Goal: Transaction & Acquisition: Purchase product/service

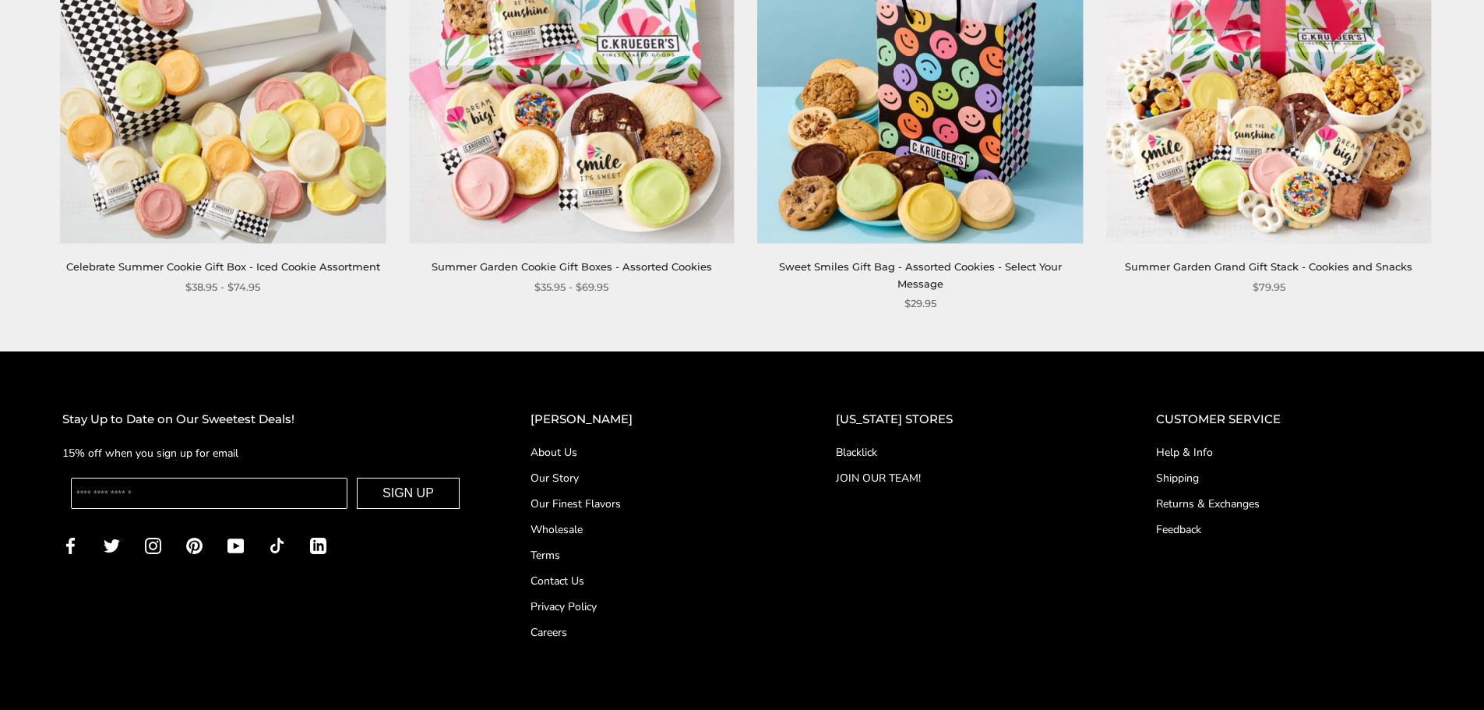
scroll to position [2126, 0]
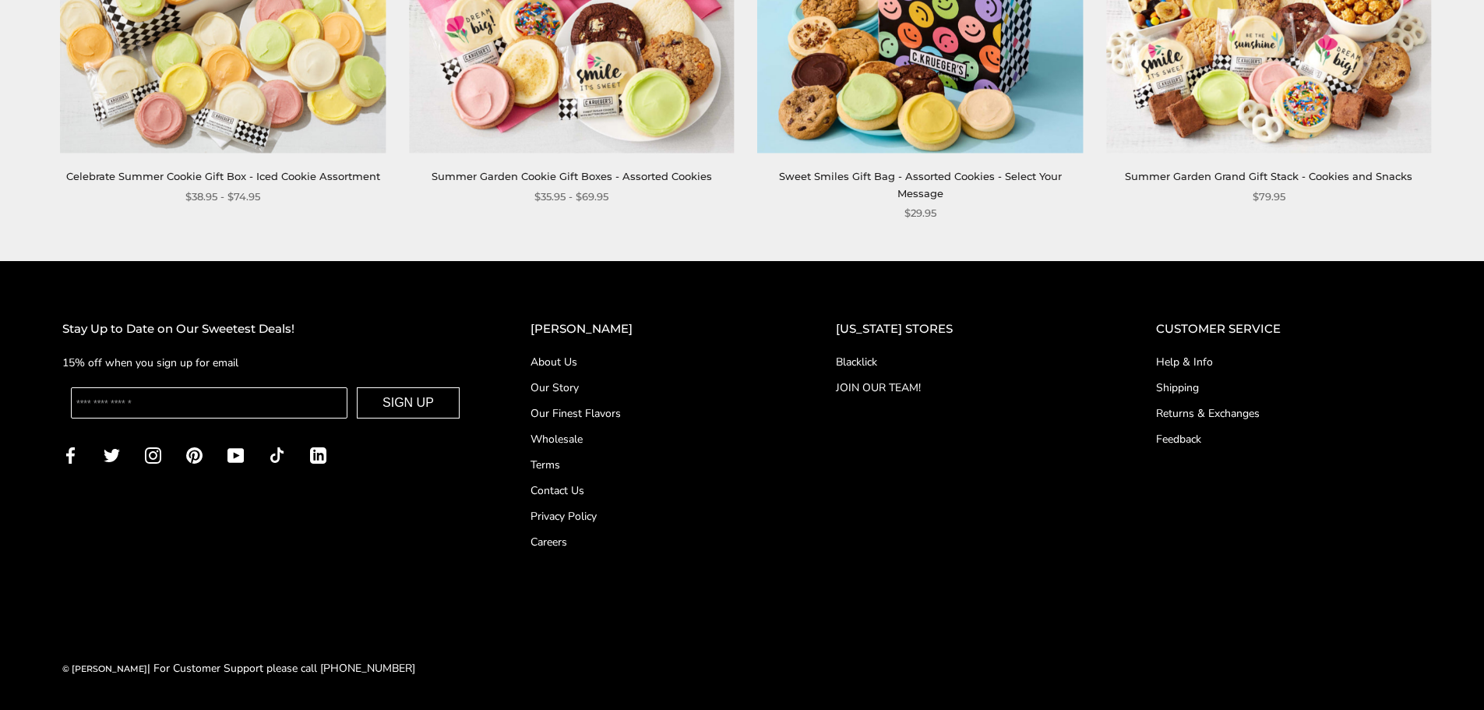
click at [646, 409] on link "Our Finest Flavors" at bounding box center [651, 413] width 243 height 16
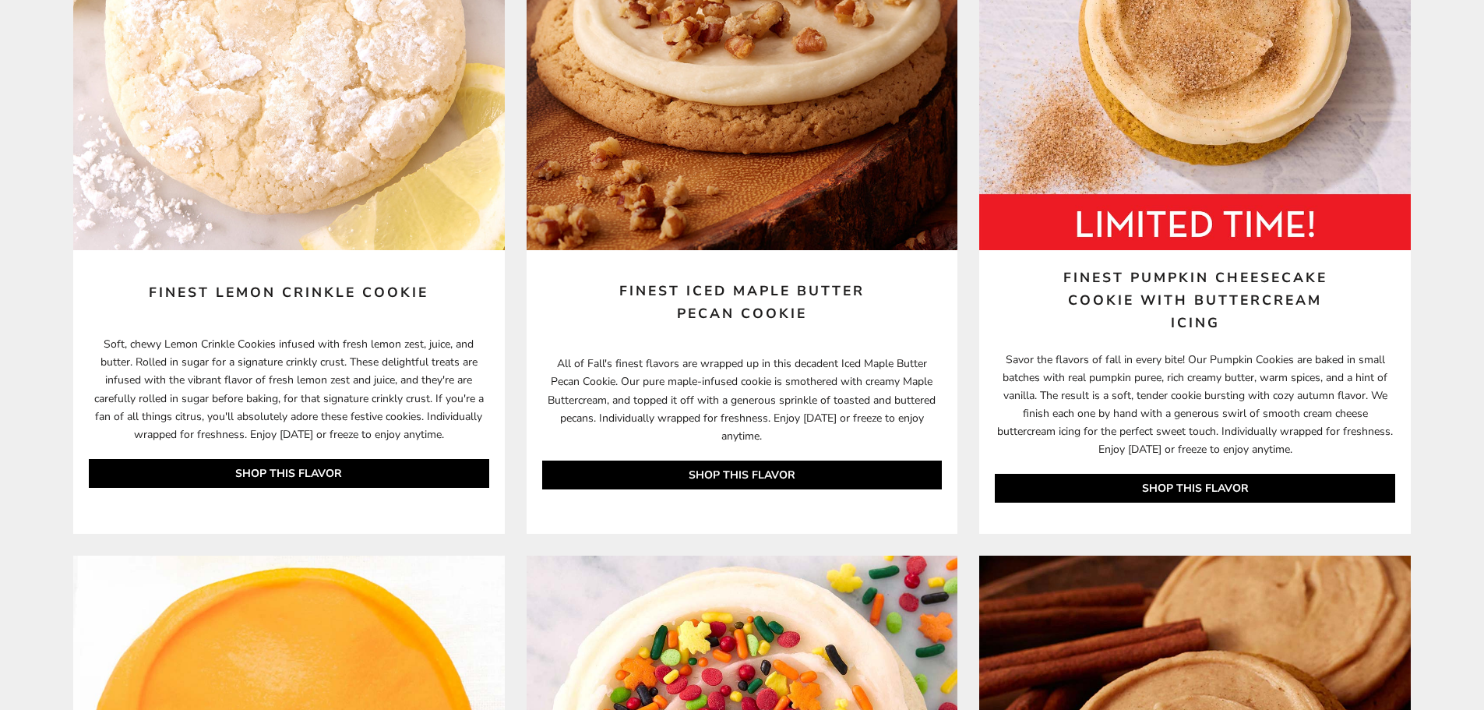
scroll to position [5608, 0]
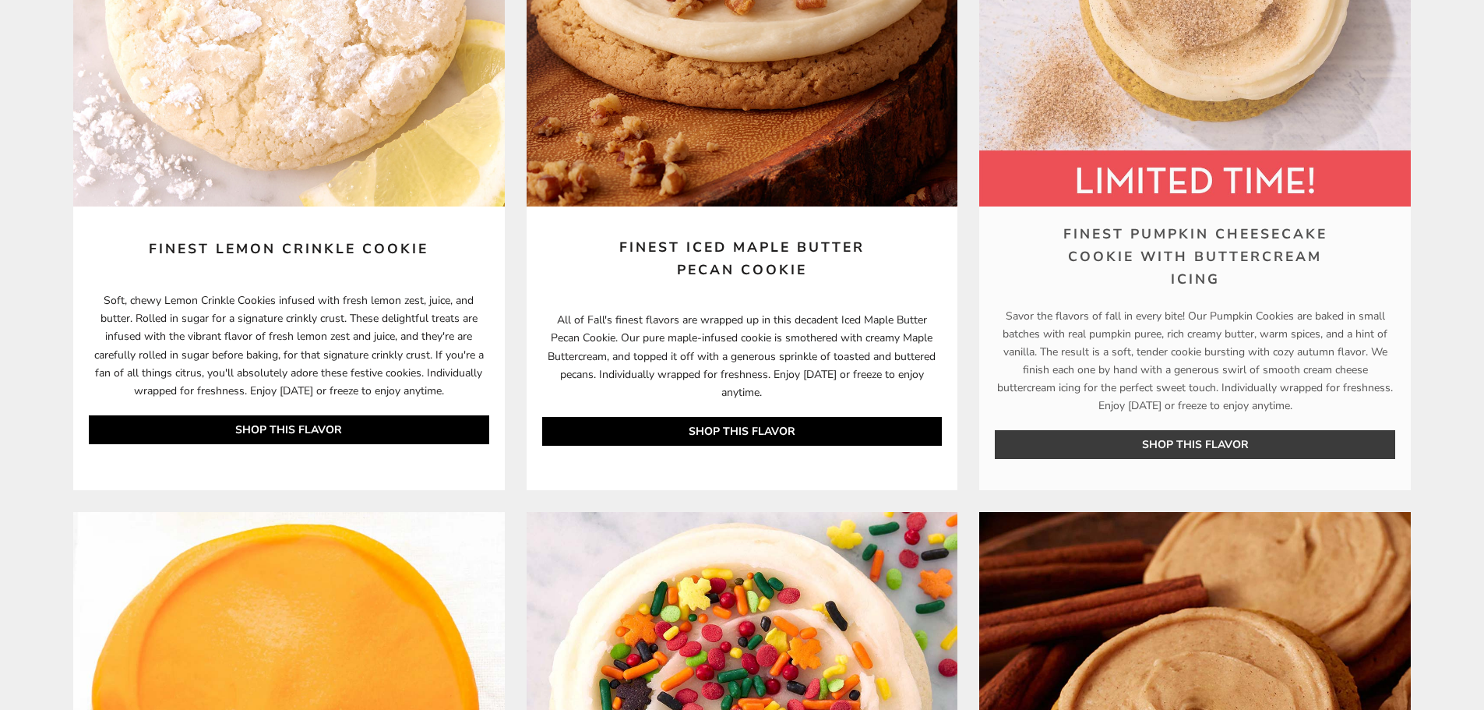
drag, startPoint x: 1005, startPoint y: 321, endPoint x: 1344, endPoint y: 403, distance: 349.3
click at [1344, 403] on p "Savor the flavors of fall in every bite! Our Pumpkin Cookies are baked in small…" at bounding box center [1195, 399] width 432 height 184
copy p "Savor the flavors of fall in every bite! Our Pumpkin Cookies are baked in small…"
click at [1398, 272] on article "Finest Pumpkin Cheesecake Cookie with Buttercream Icing Savor the flavors of fa…" at bounding box center [1195, 132] width 432 height 715
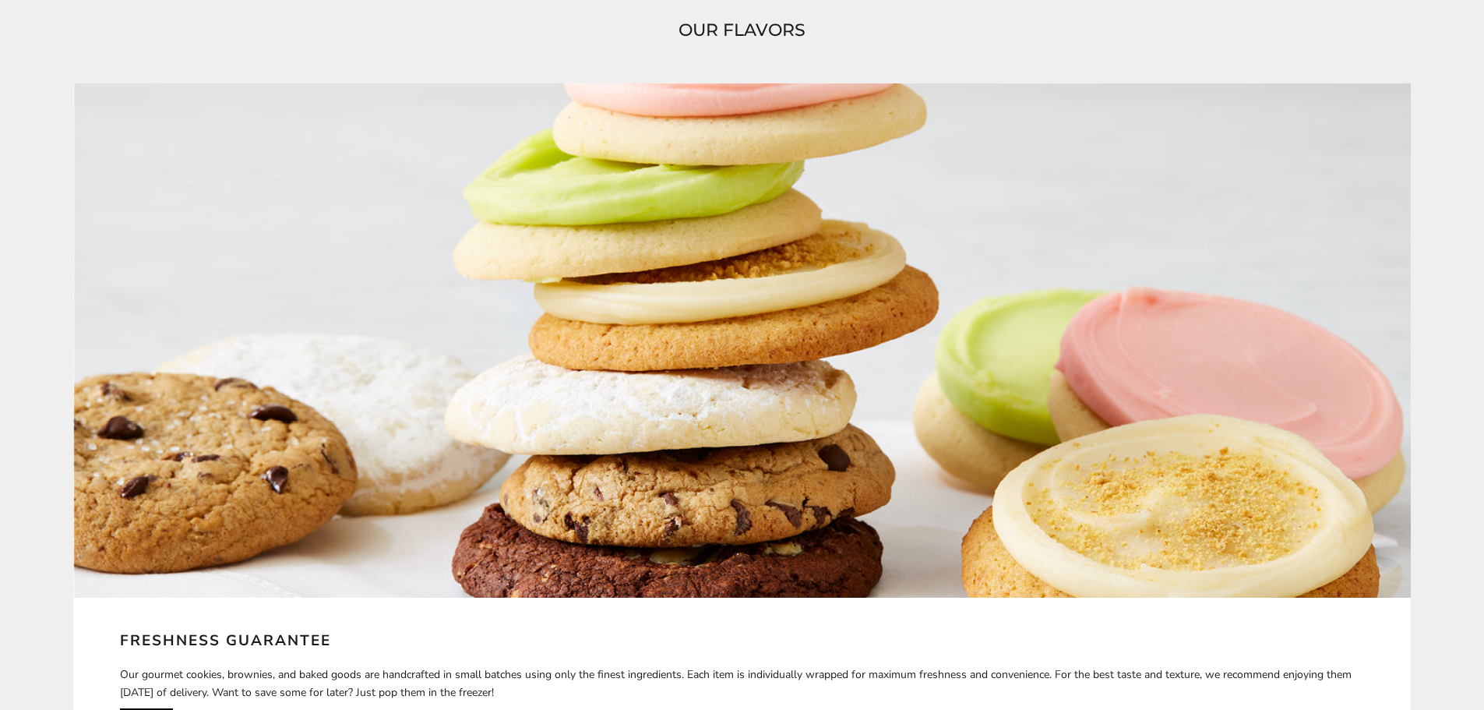
scroll to position [0, 0]
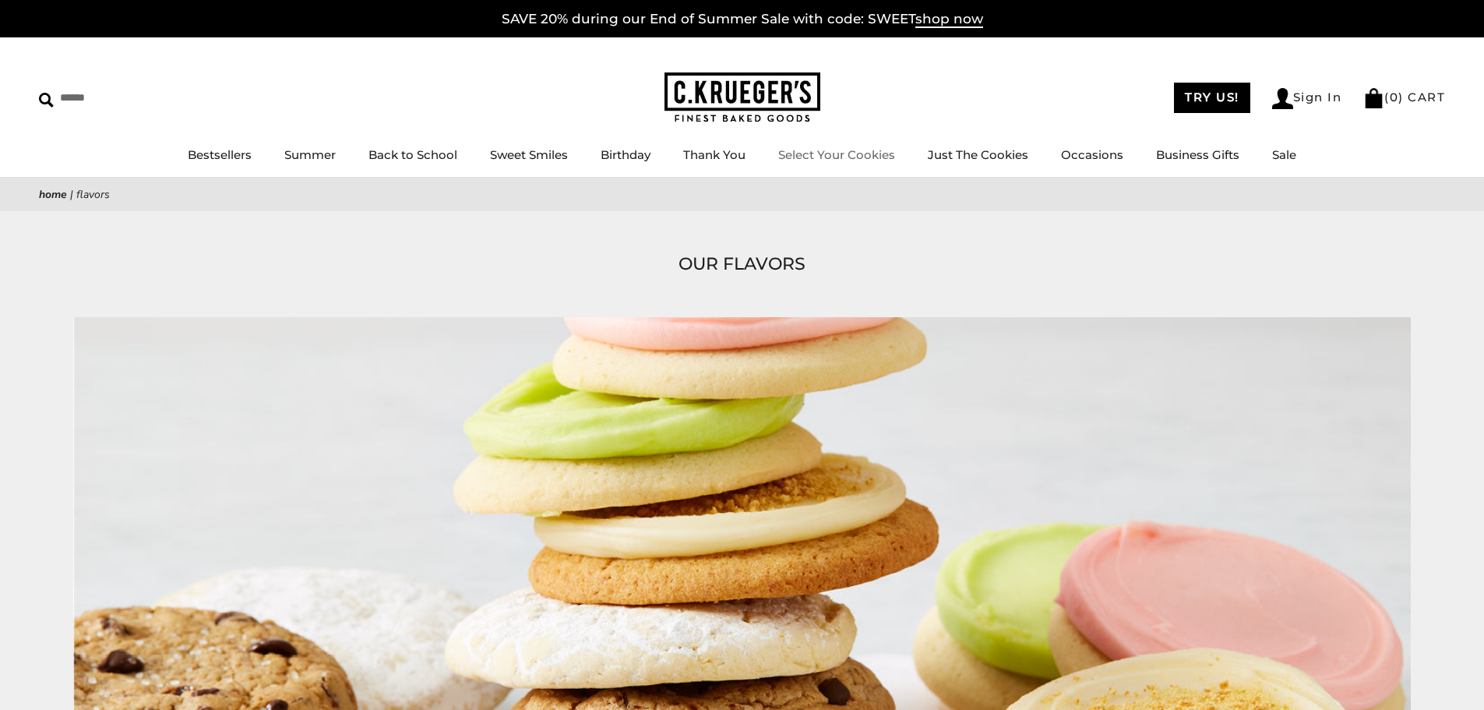
click at [858, 156] on link "Select Your Cookies" at bounding box center [836, 154] width 117 height 15
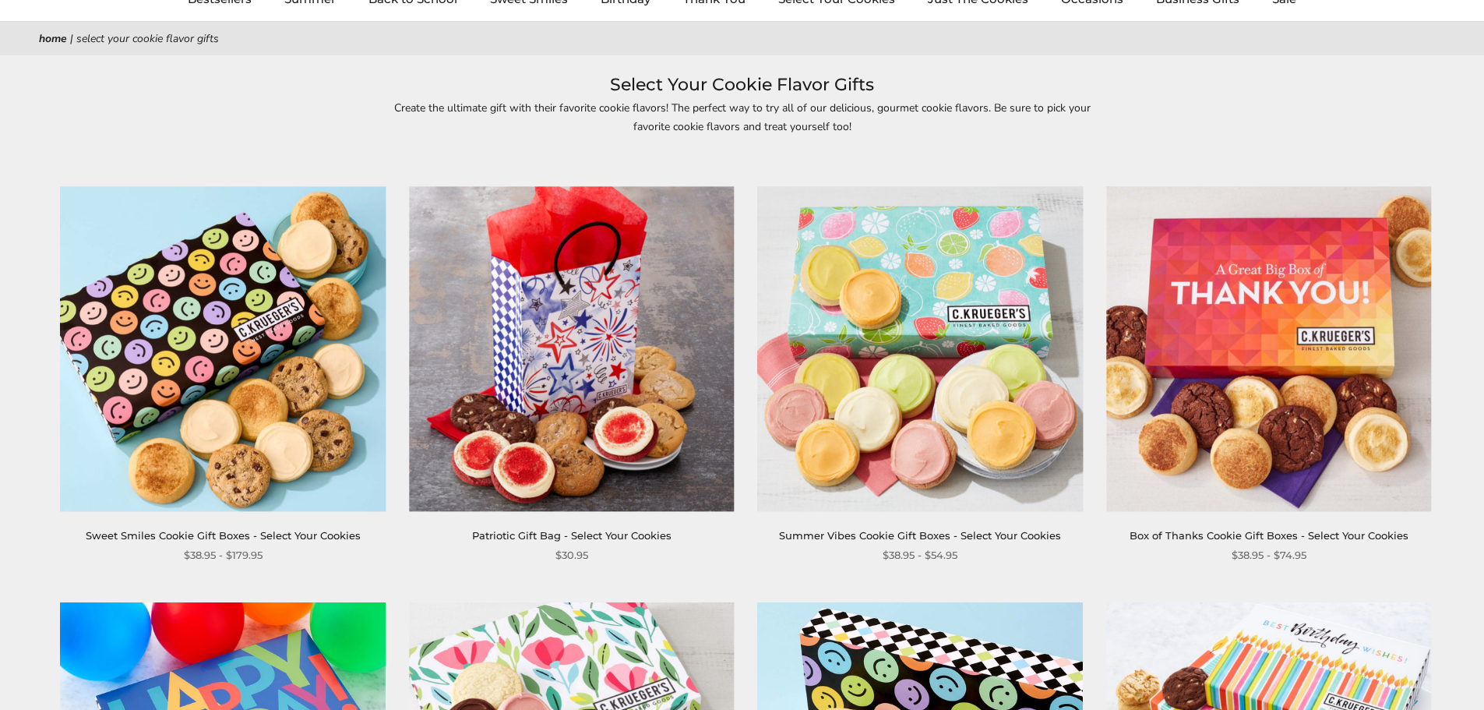
click at [972, 303] on img at bounding box center [920, 348] width 325 height 325
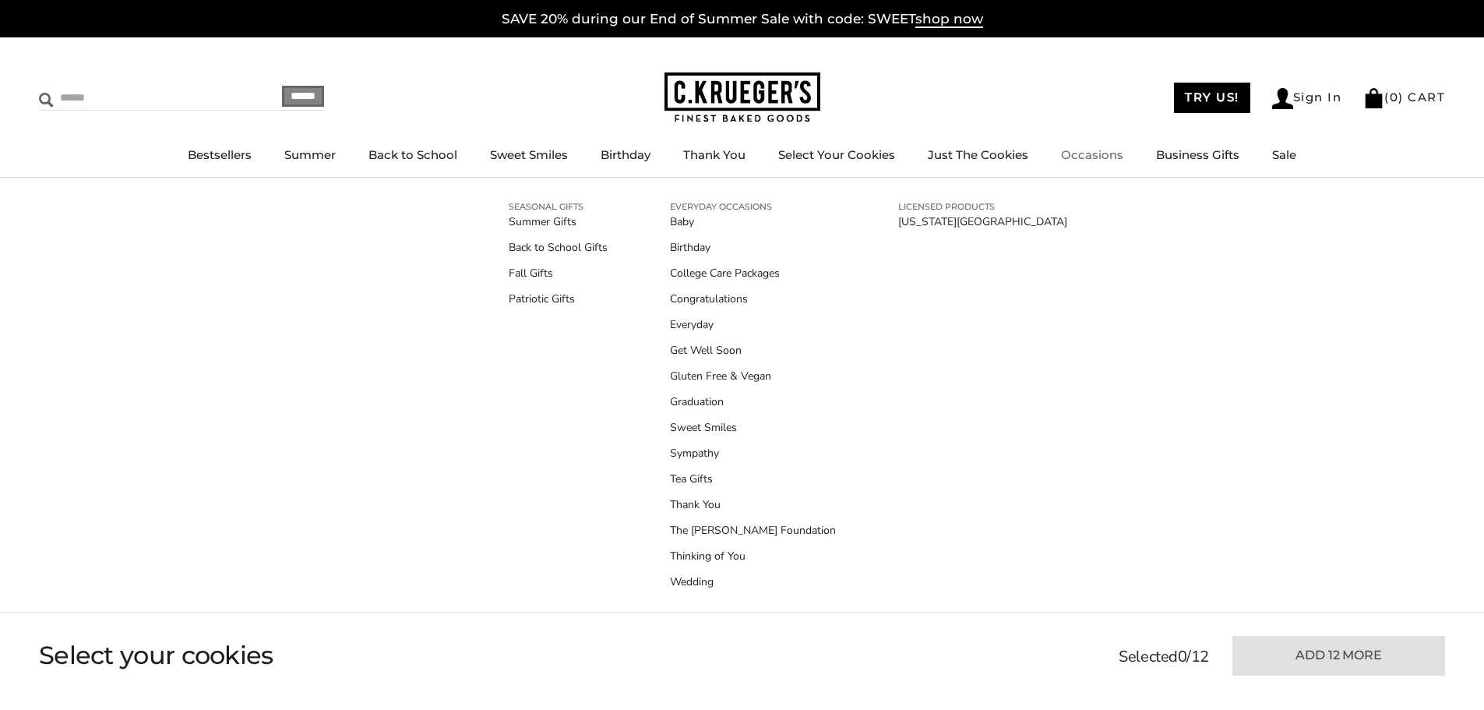
click at [187, 106] on input "Search" at bounding box center [131, 98] width 185 height 24
type input "****"
click at [282, 86] on input "******" at bounding box center [303, 96] width 42 height 21
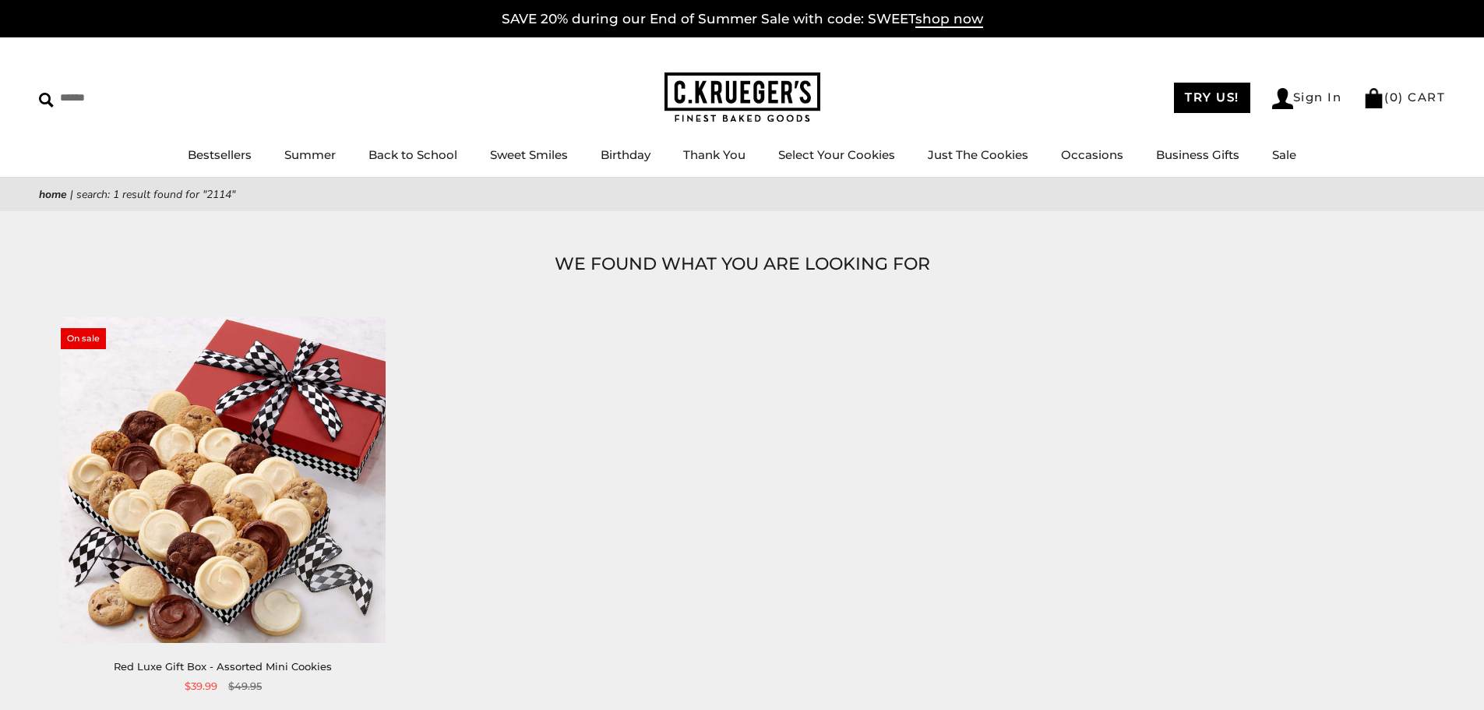
click at [238, 472] on img at bounding box center [223, 479] width 325 height 325
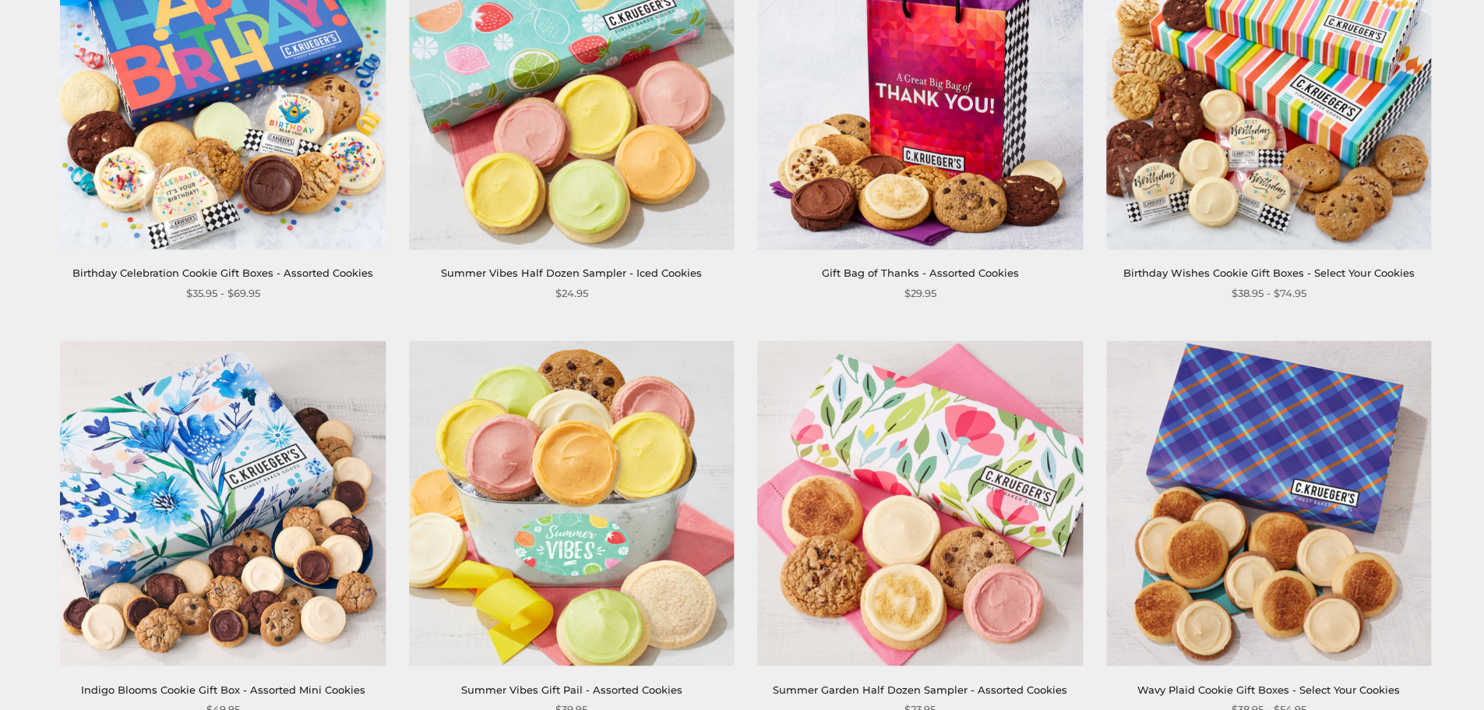
scroll to position [1013, 0]
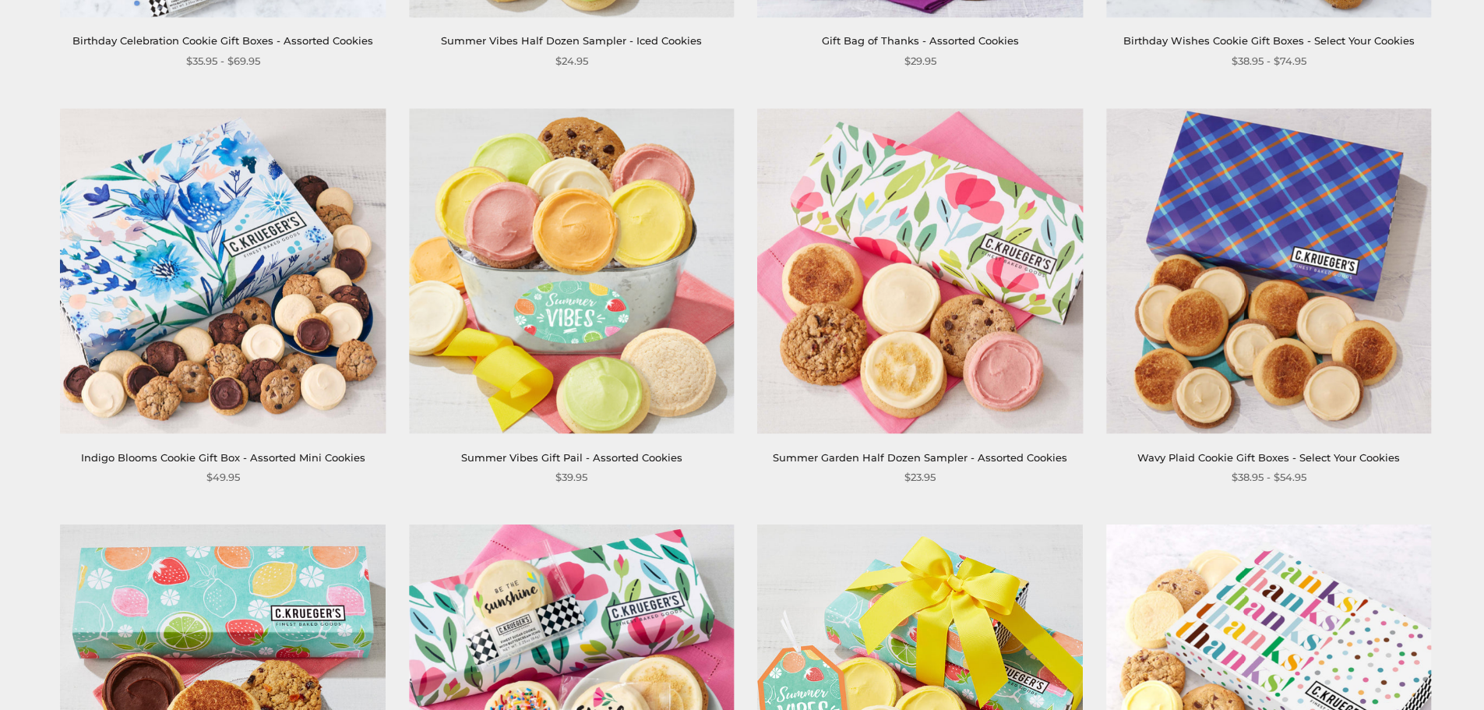
click at [629, 292] on img at bounding box center [571, 270] width 325 height 325
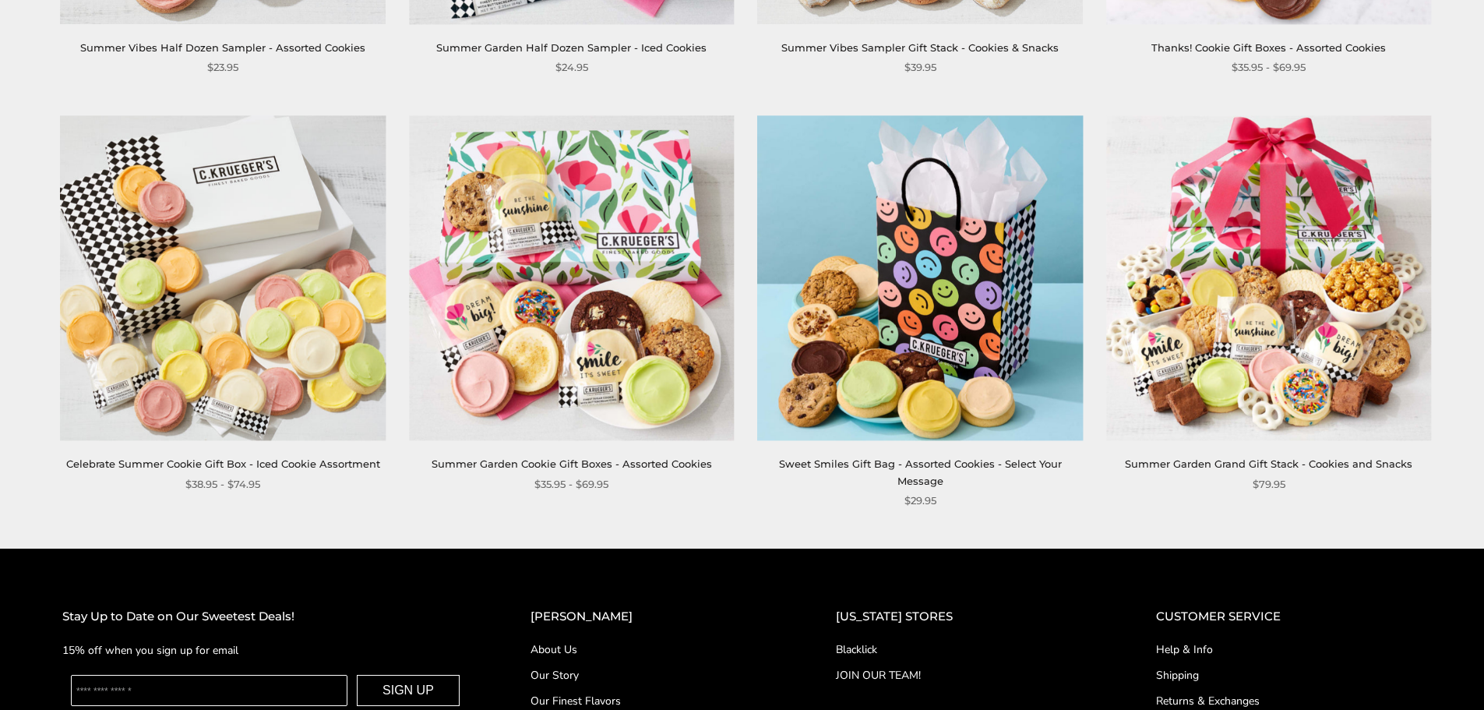
scroll to position [1869, 0]
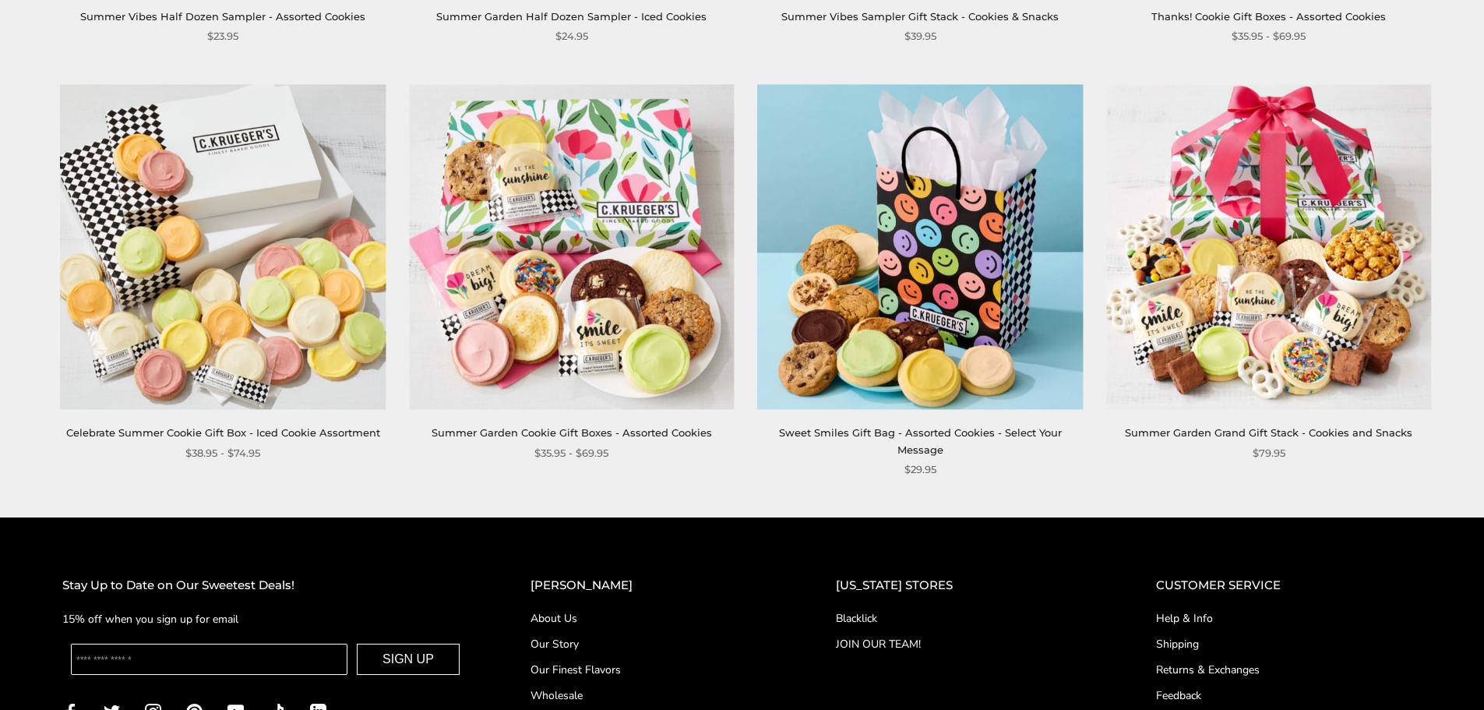
click at [884, 329] on img at bounding box center [920, 246] width 325 height 325
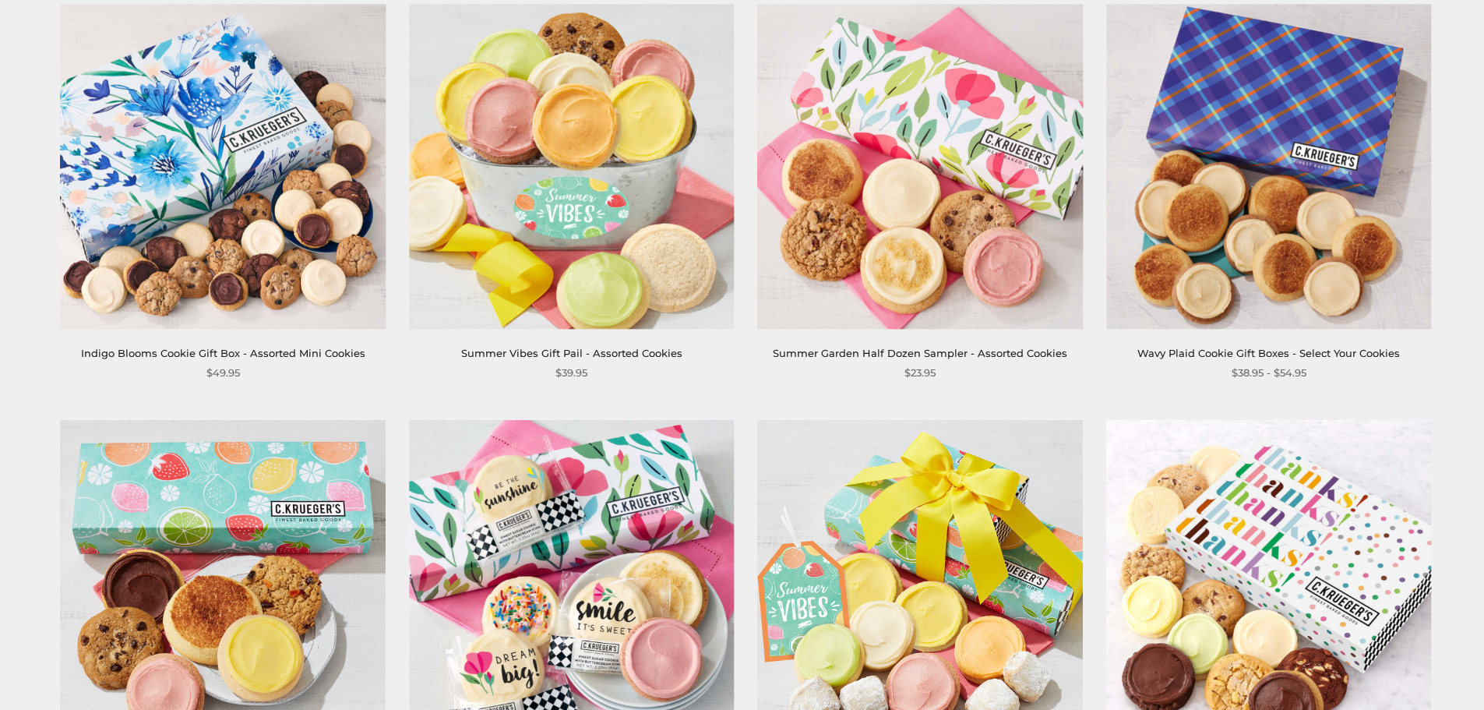
scroll to position [1289, 0]
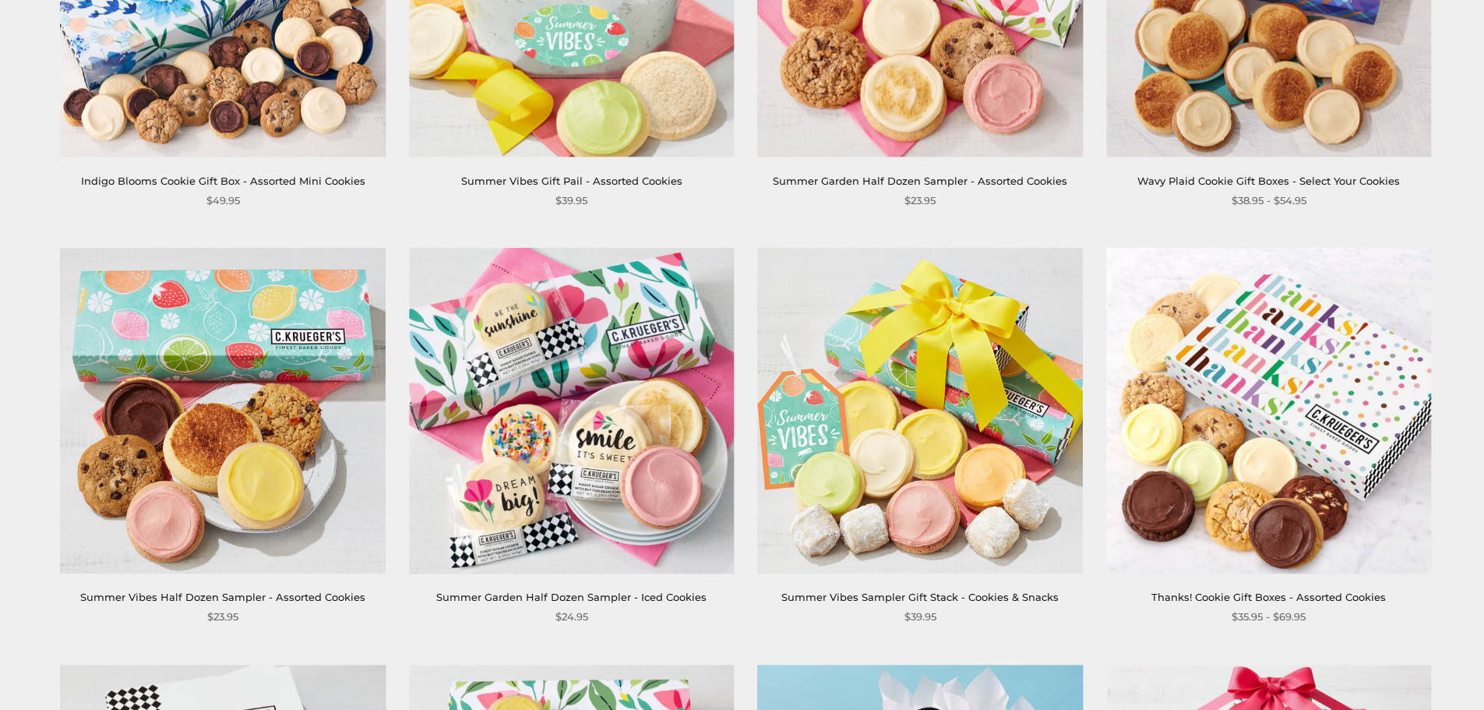
click at [314, 407] on img at bounding box center [223, 410] width 325 height 325
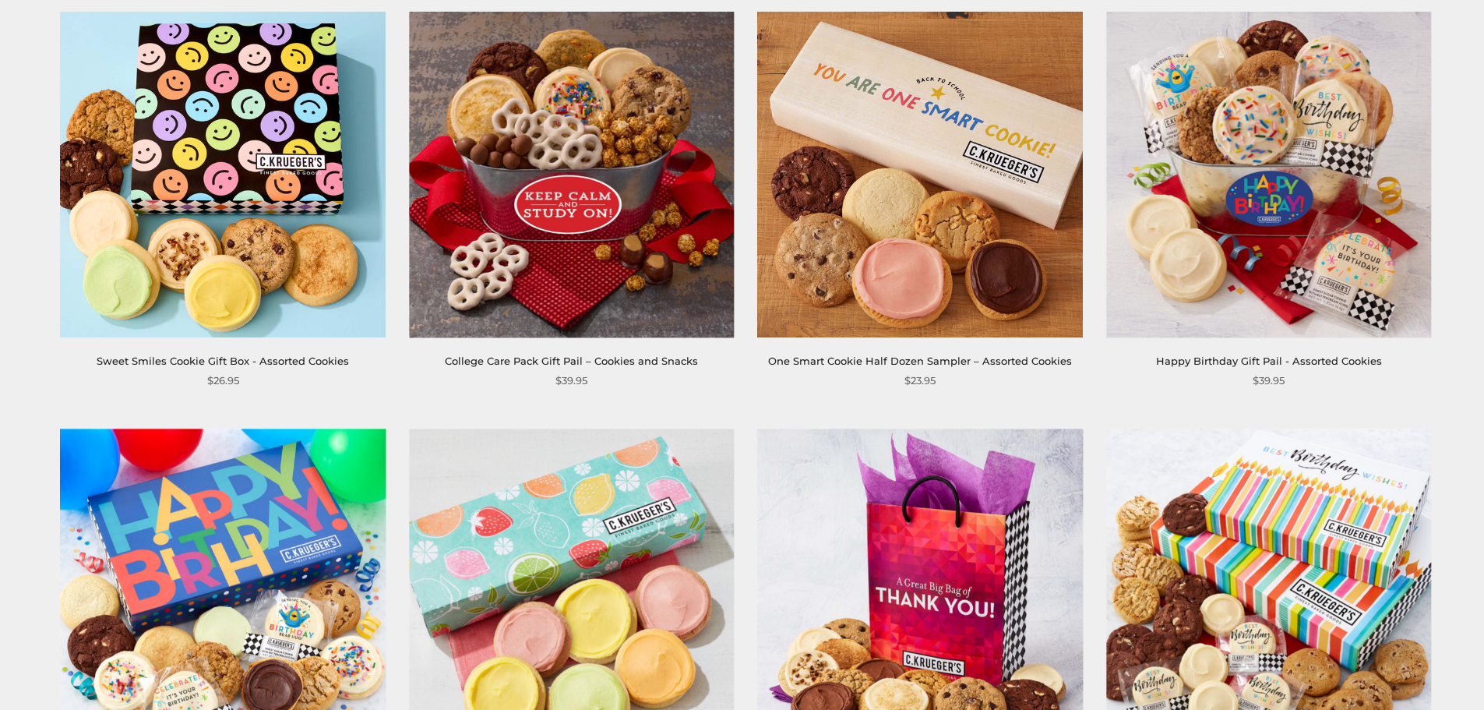
click at [1351, 573] on img at bounding box center [1268, 590] width 325 height 325
